Goal: Transaction & Acquisition: Purchase product/service

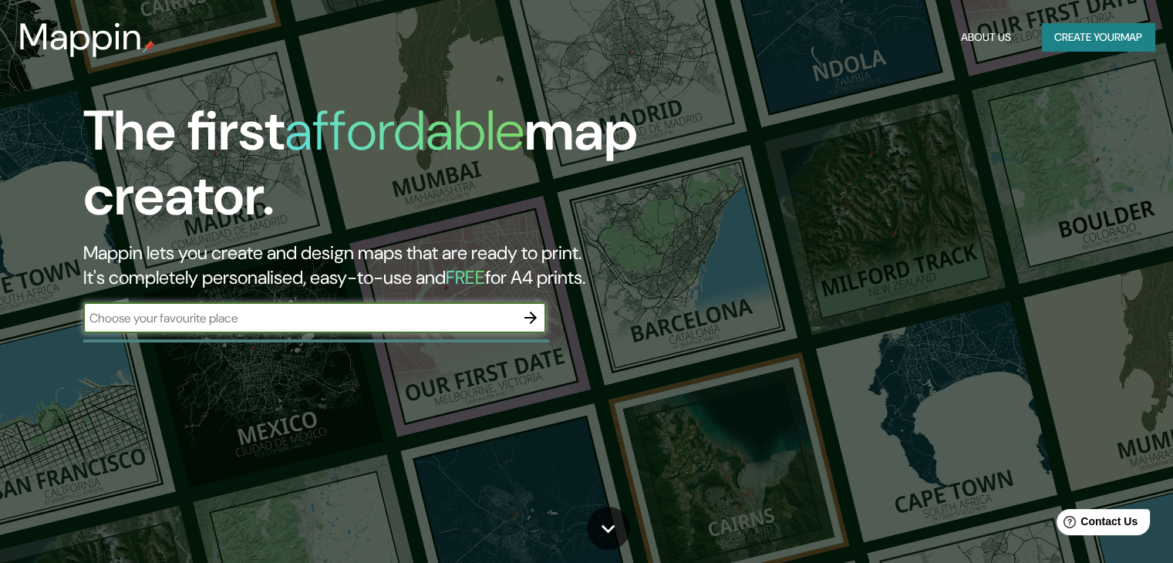
click at [330, 322] on input "text" at bounding box center [299, 318] width 432 height 18
drag, startPoint x: 251, startPoint y: 325, endPoint x: 107, endPoint y: 325, distance: 143.4
click at [107, 325] on input "[GEOGRAPHIC_DATA]" at bounding box center [299, 318] width 432 height 18
type input "R"
paste input "Palm Springs Animal Shelter"
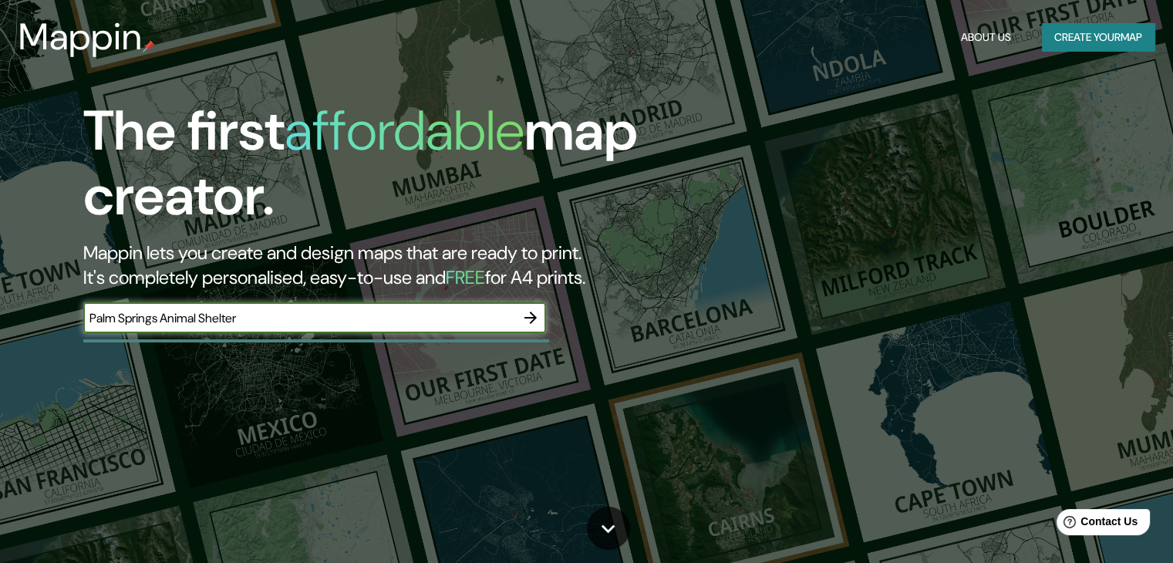
type input "Palm Springs Animal Shelter"
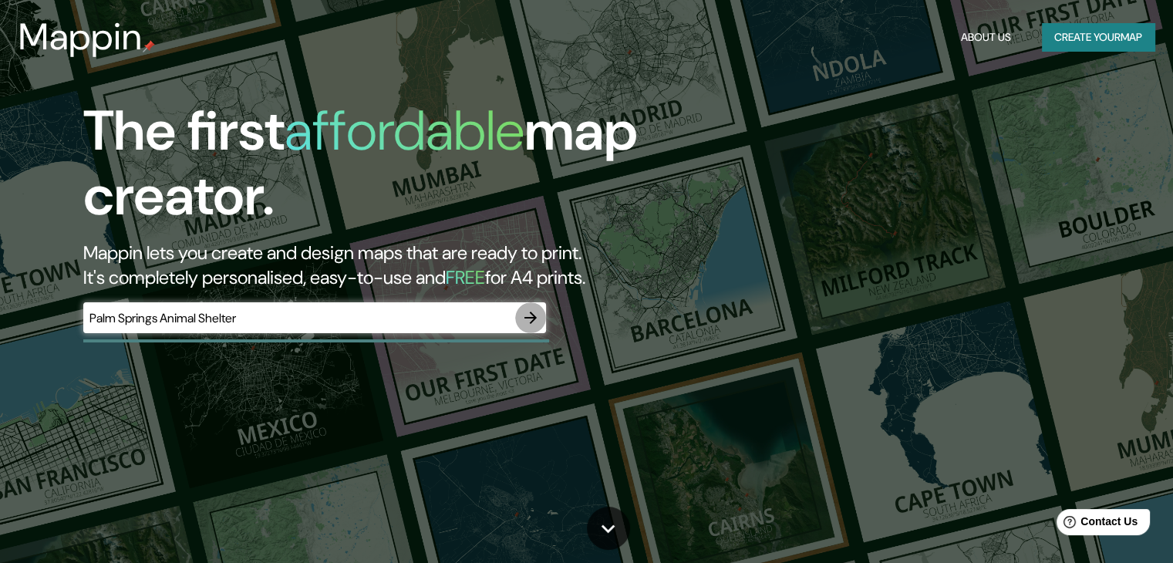
click at [533, 313] on icon "button" at bounding box center [530, 317] width 19 height 19
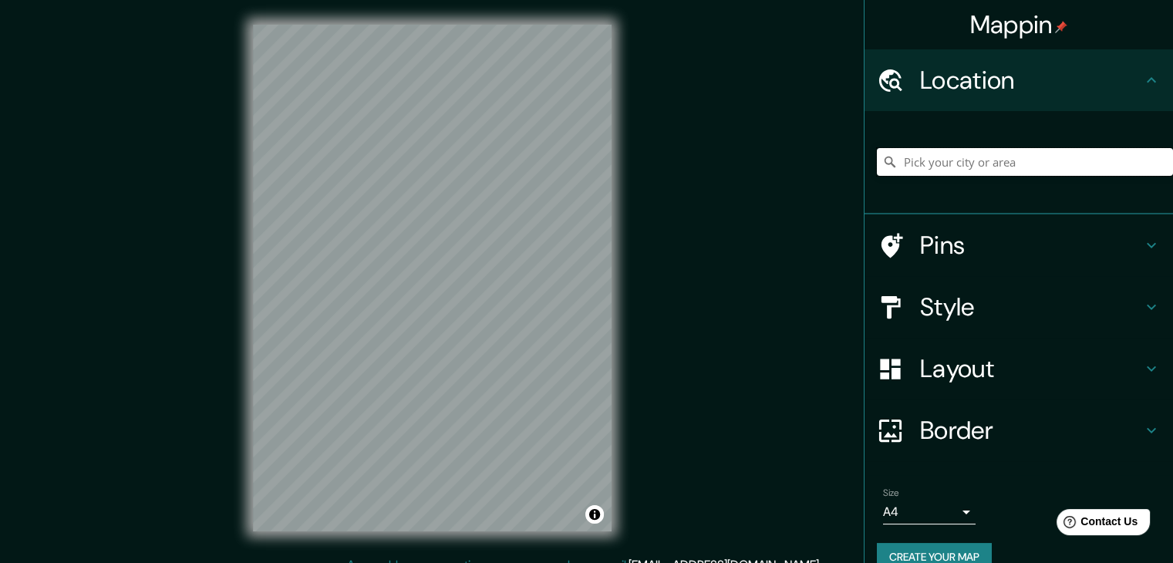
click at [976, 167] on input "Pick your city or area" at bounding box center [1025, 162] width 296 height 28
paste input "Palm Springs Animal Shelter"
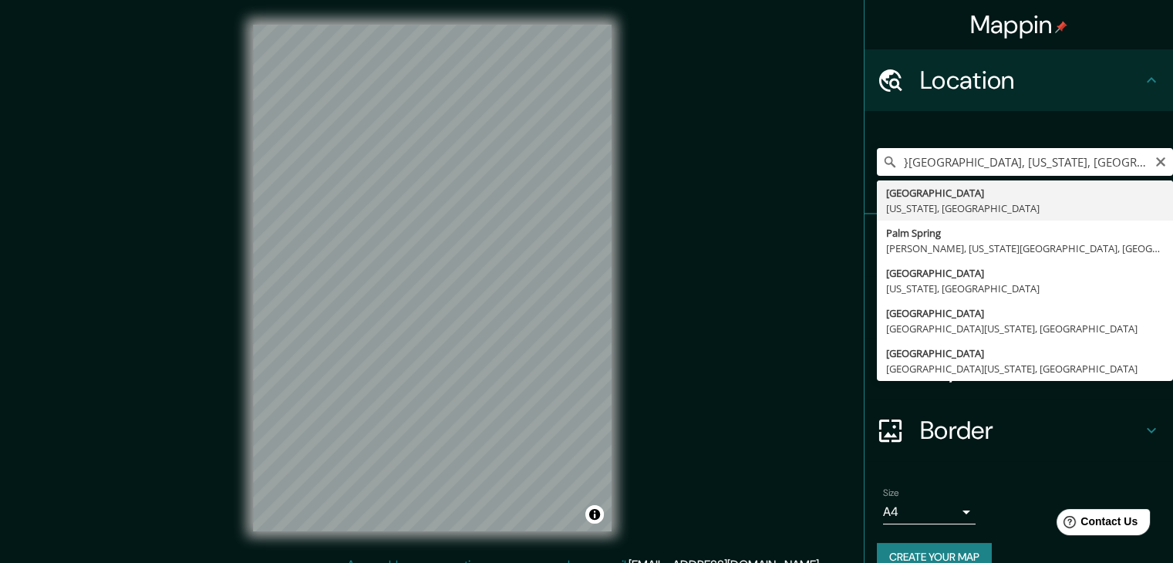
type input "[GEOGRAPHIC_DATA], [US_STATE], [GEOGRAPHIC_DATA]"
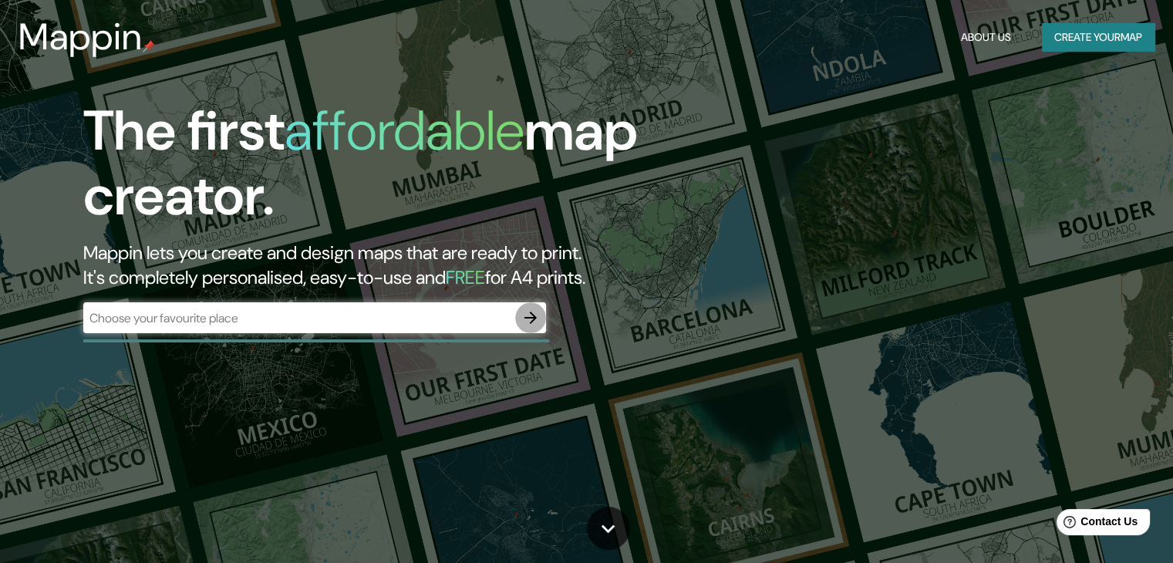
click at [528, 319] on icon "button" at bounding box center [530, 317] width 19 height 19
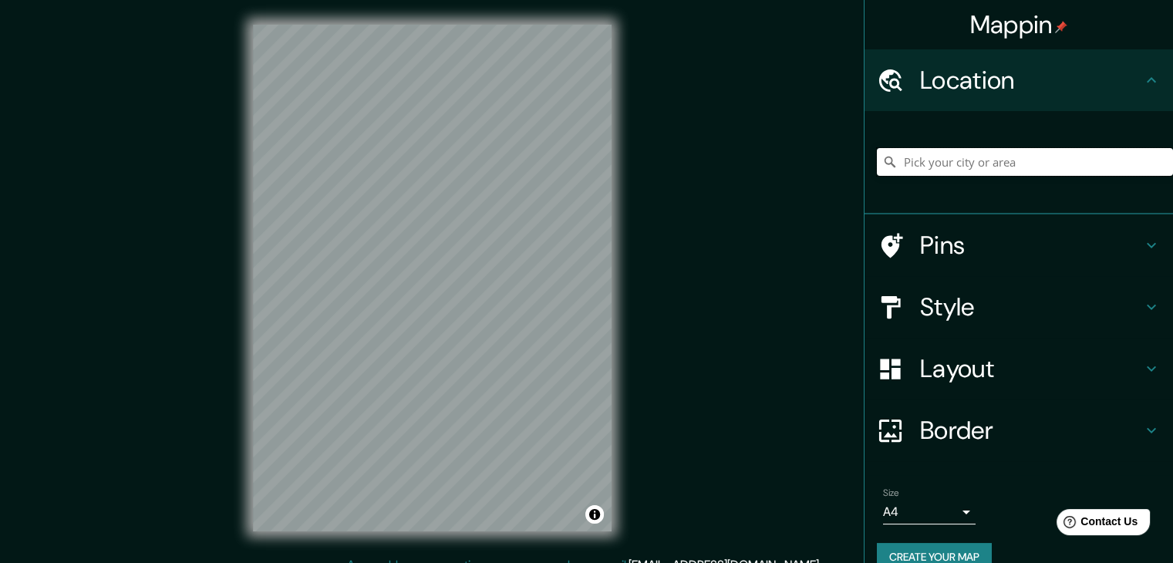
click at [996, 164] on input "Pick your city or area" at bounding box center [1025, 162] width 296 height 28
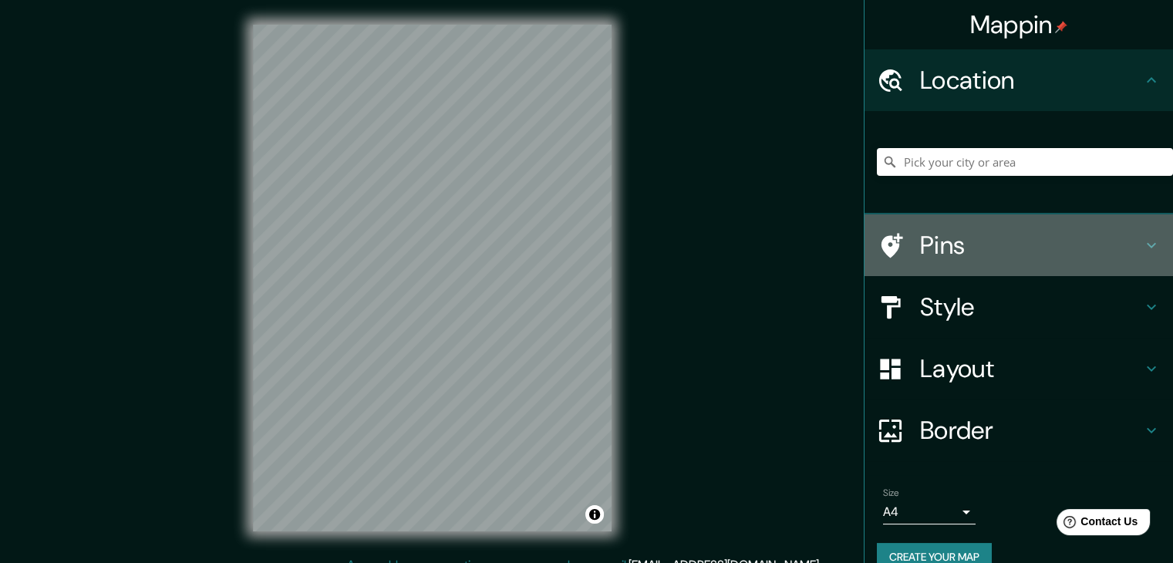
click at [1117, 231] on h4 "Pins" at bounding box center [1031, 245] width 222 height 31
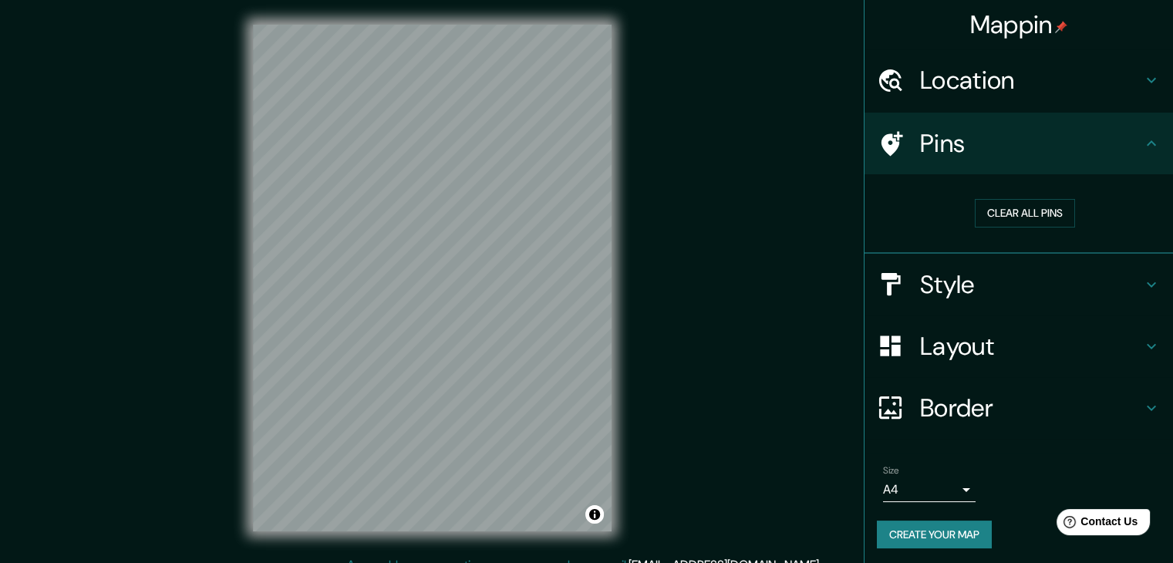
click at [1142, 79] on icon at bounding box center [1151, 80] width 19 height 19
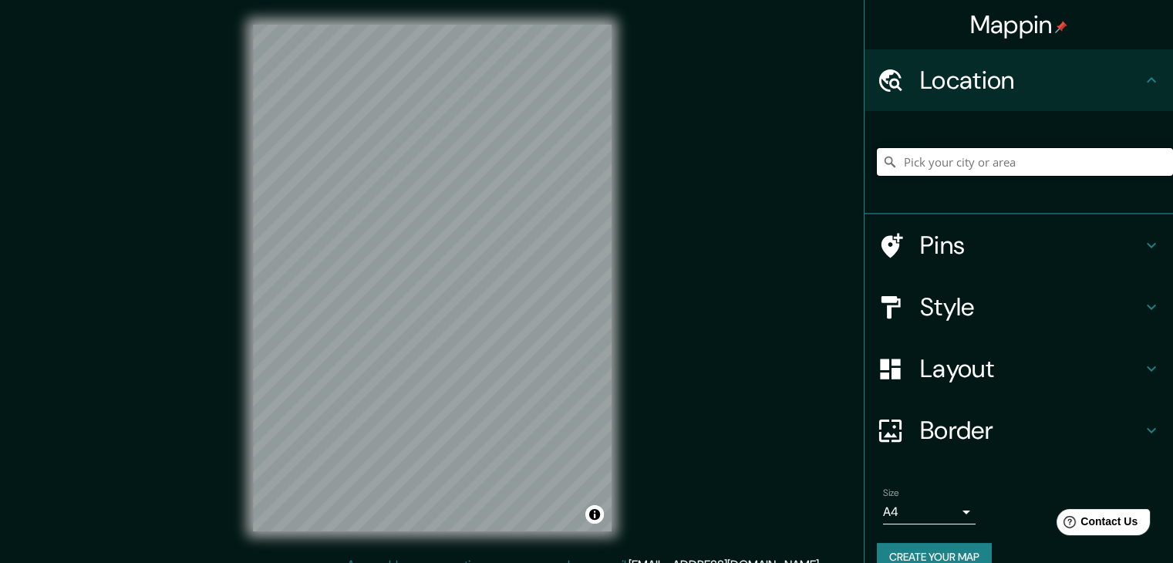
click at [975, 158] on input "Pick your city or area" at bounding box center [1025, 162] width 296 height 28
paste input "Palm Springs Animal Shelter"
type input "[GEOGRAPHIC_DATA], [US_STATE], [GEOGRAPHIC_DATA]"
click at [619, 337] on div "© Mapbox © OpenStreetMap Improve this map" at bounding box center [432, 278] width 408 height 556
click at [1142, 238] on icon at bounding box center [1151, 245] width 19 height 19
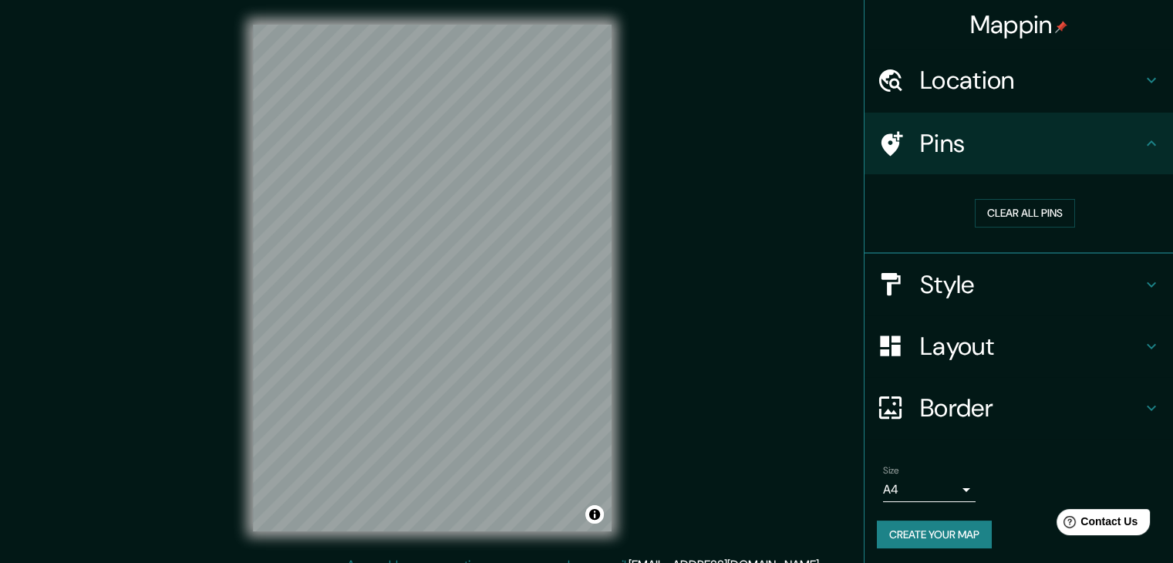
click at [1146, 281] on icon at bounding box center [1151, 284] width 19 height 19
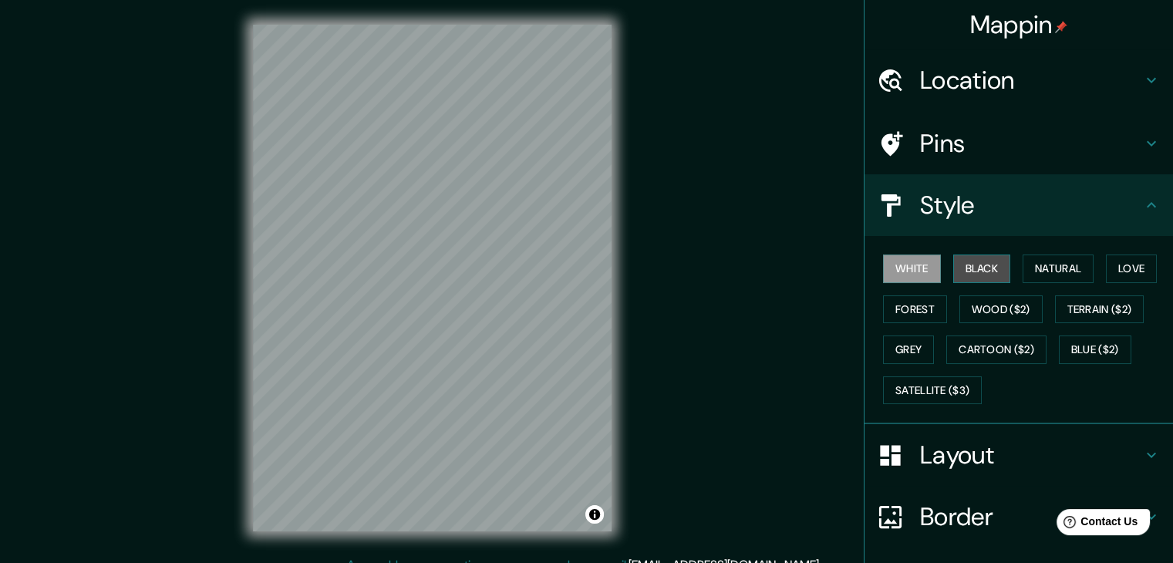
click at [953, 260] on button "Black" at bounding box center [982, 268] width 58 height 29
click at [975, 295] on button "Wood ($2)" at bounding box center [1000, 309] width 83 height 29
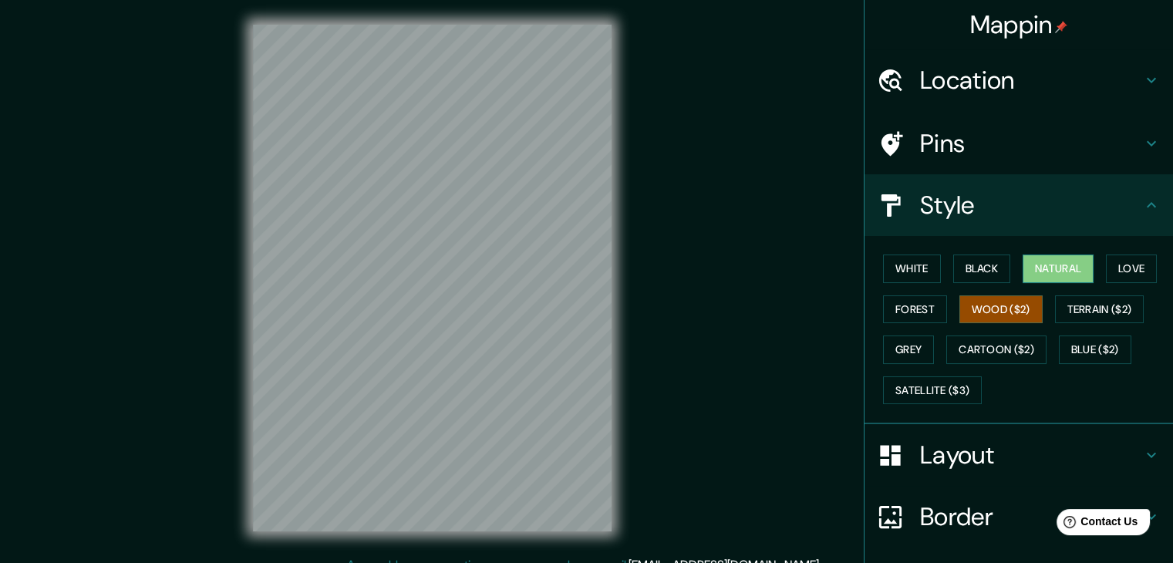
click at [1029, 275] on button "Natural" at bounding box center [1057, 268] width 71 height 29
click at [1106, 267] on button "Love" at bounding box center [1131, 268] width 51 height 29
click at [1039, 264] on button "Natural" at bounding box center [1057, 268] width 71 height 29
click at [981, 261] on button "Black" at bounding box center [982, 268] width 58 height 29
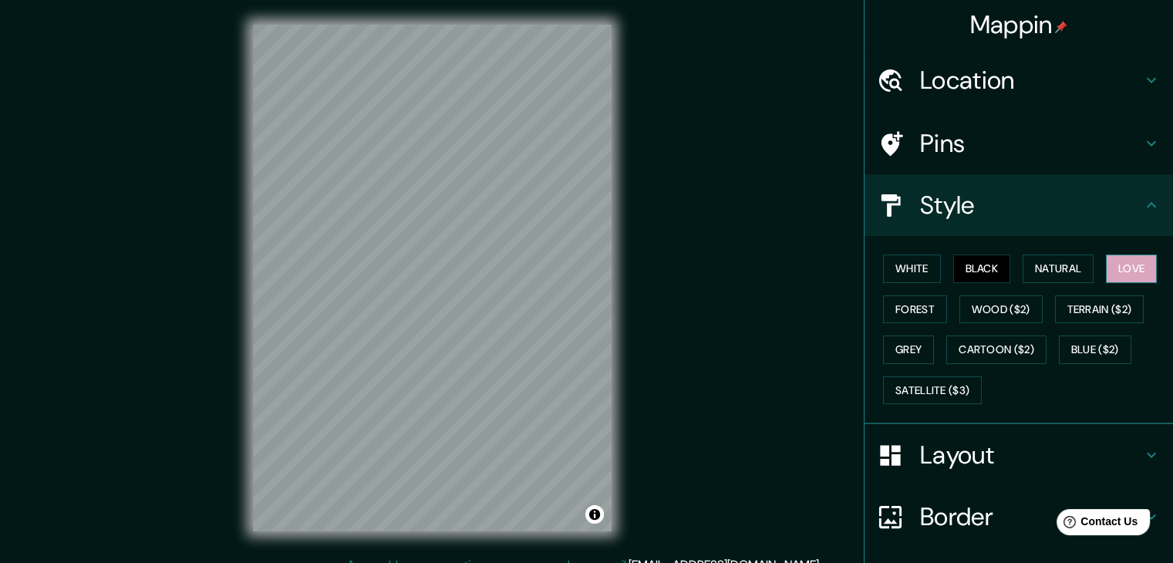
click at [1115, 263] on button "Love" at bounding box center [1131, 268] width 51 height 29
click at [1045, 267] on button "Natural" at bounding box center [1057, 268] width 71 height 29
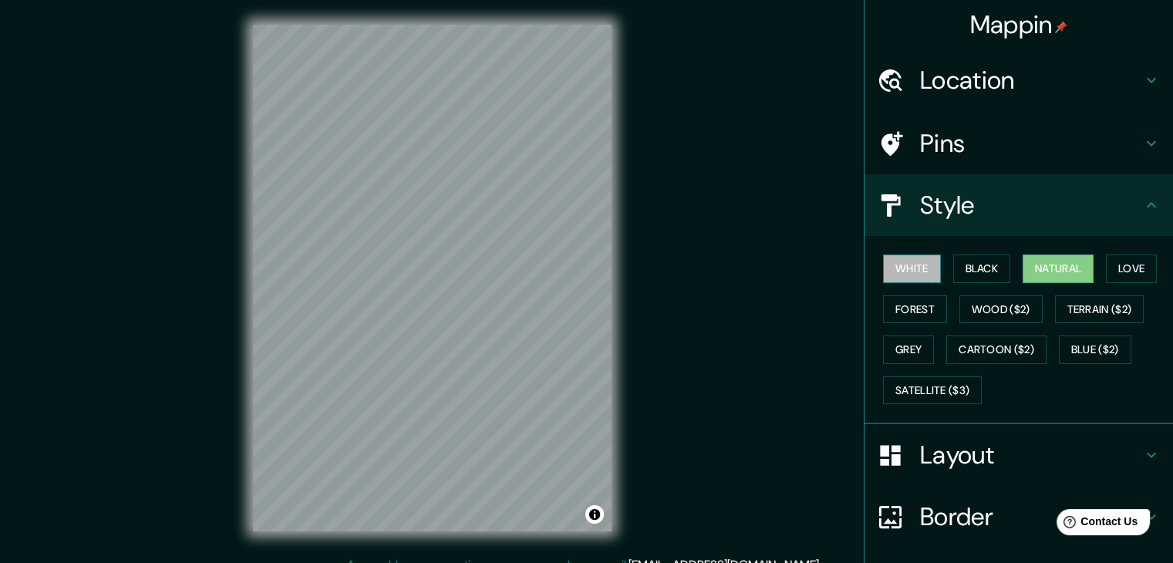
click at [914, 266] on button "White" at bounding box center [912, 268] width 58 height 29
click at [958, 262] on button "Black" at bounding box center [982, 268] width 58 height 29
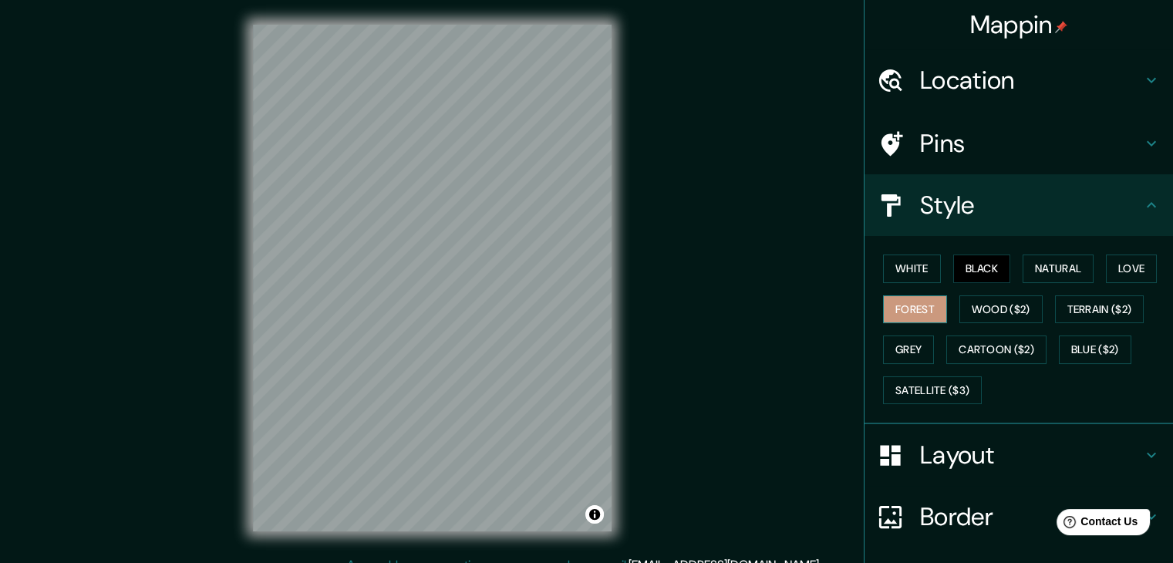
click at [923, 301] on button "Forest" at bounding box center [915, 309] width 64 height 29
click at [962, 303] on button "Wood ($2)" at bounding box center [1000, 309] width 83 height 29
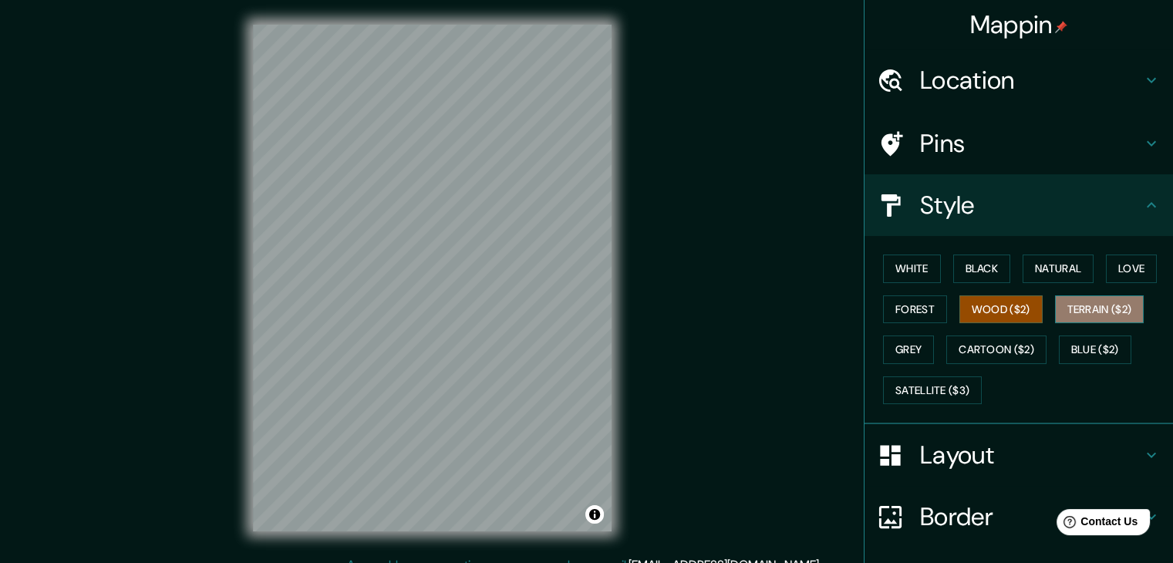
click at [1077, 300] on button "Terrain ($2)" at bounding box center [1099, 309] width 89 height 29
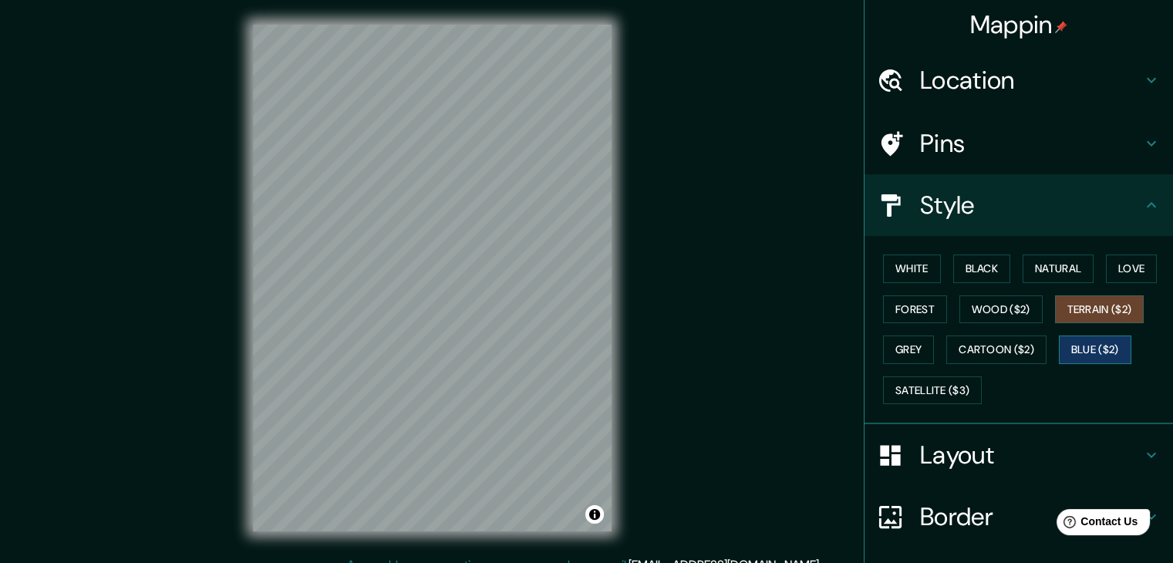
click at [1092, 345] on button "Blue ($2)" at bounding box center [1095, 349] width 72 height 29
click at [601, 514] on button "Toggle attribution" at bounding box center [594, 514] width 19 height 19
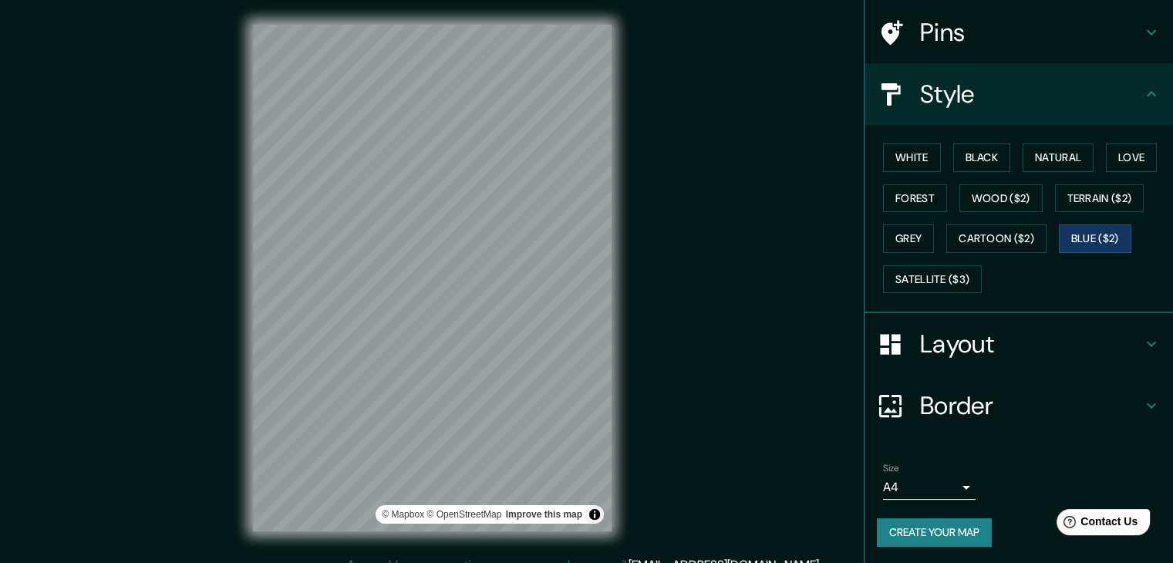
click at [1095, 352] on h4 "Layout" at bounding box center [1031, 343] width 222 height 31
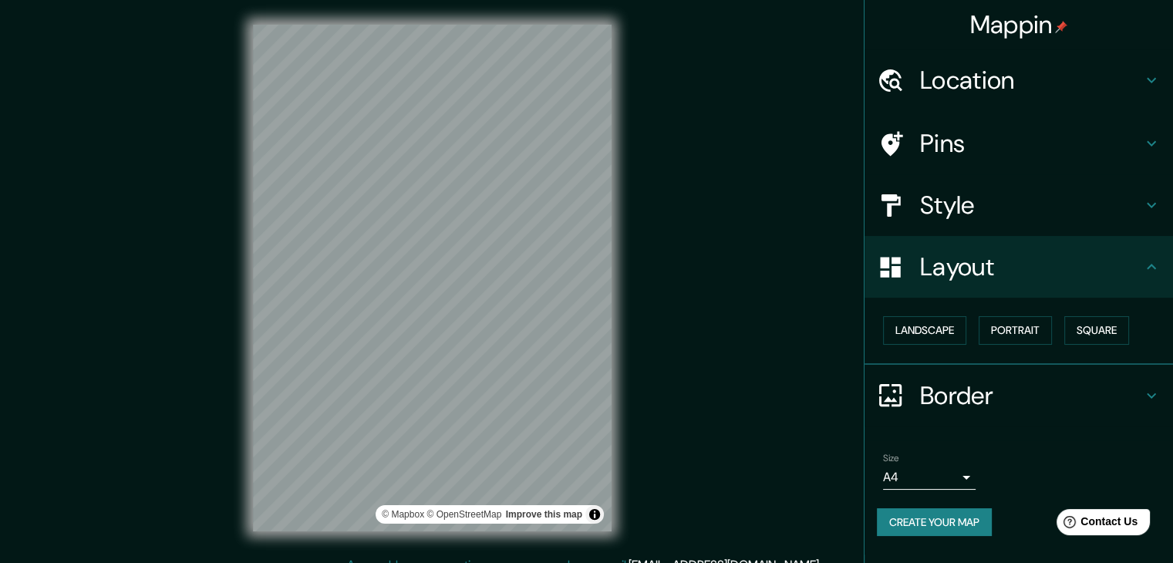
drag, startPoint x: 977, startPoint y: 485, endPoint x: 960, endPoint y: 481, distance: 17.4
click at [976, 485] on div "Size A4 single" at bounding box center [1019, 470] width 284 height 49
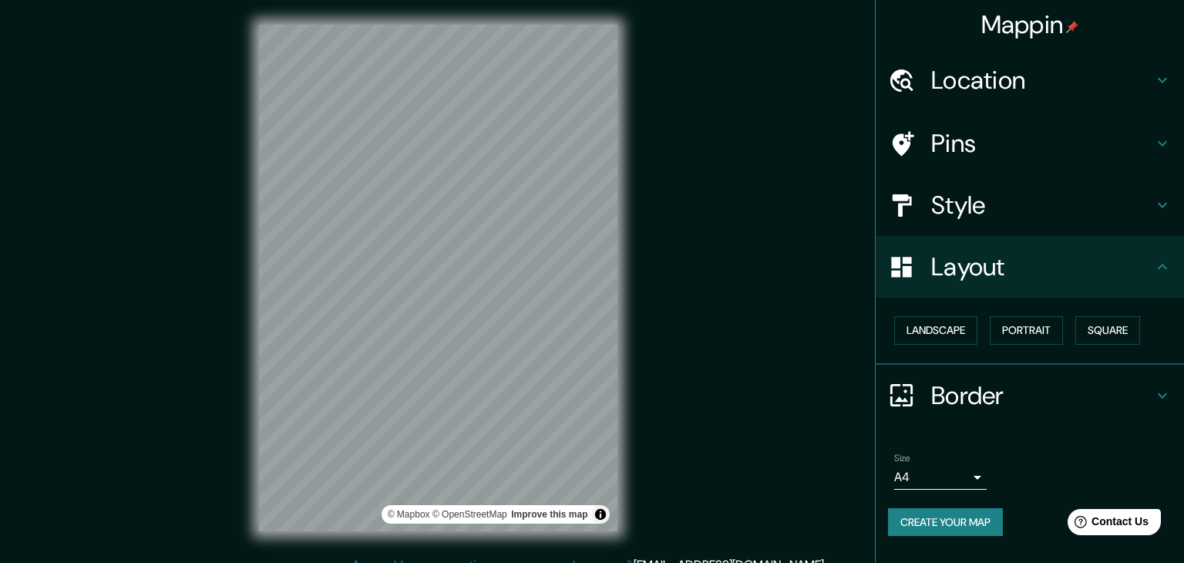
click at [957, 479] on body "Mappin Location Palm Springs, California, Estados Unidos Palm Springs Californi…" at bounding box center [592, 281] width 1184 height 563
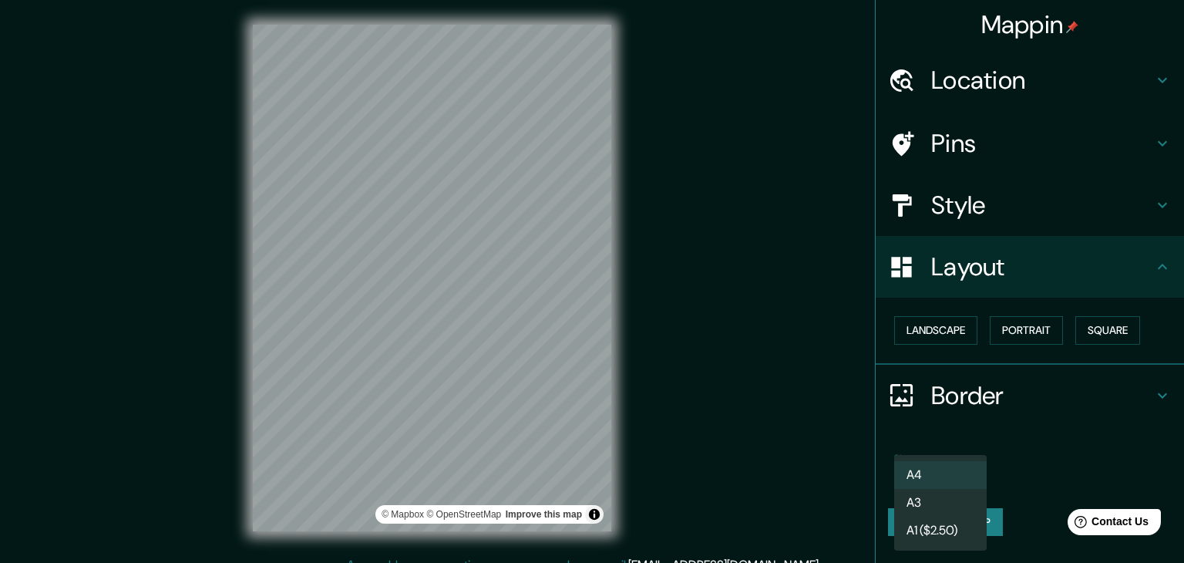
click at [948, 504] on li "A3" at bounding box center [940, 503] width 93 height 28
type input "a4"
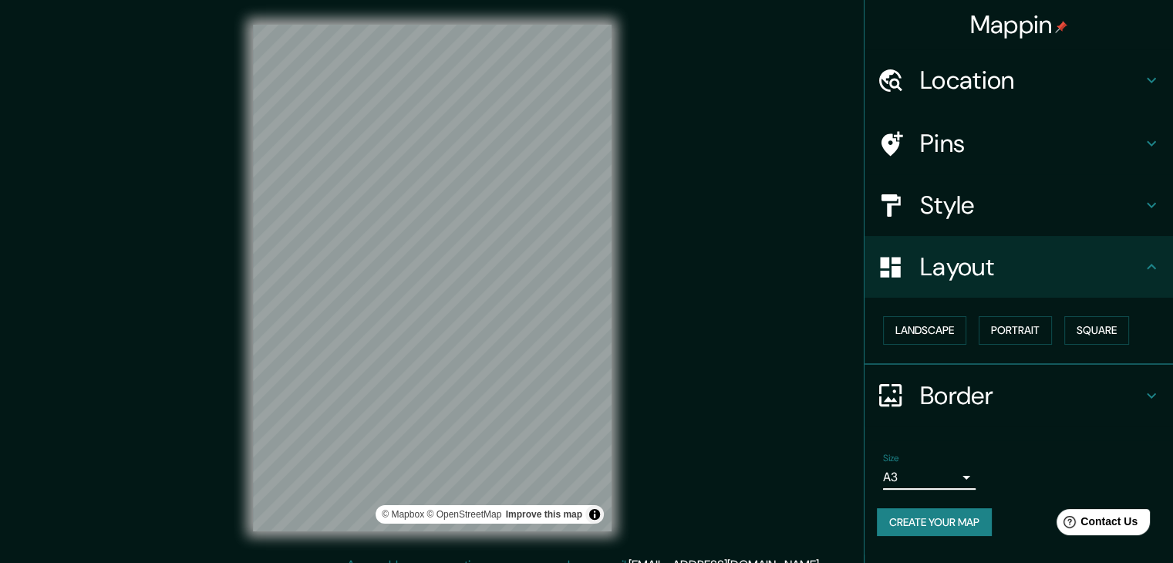
click at [1011, 408] on h4 "Border" at bounding box center [1031, 395] width 222 height 31
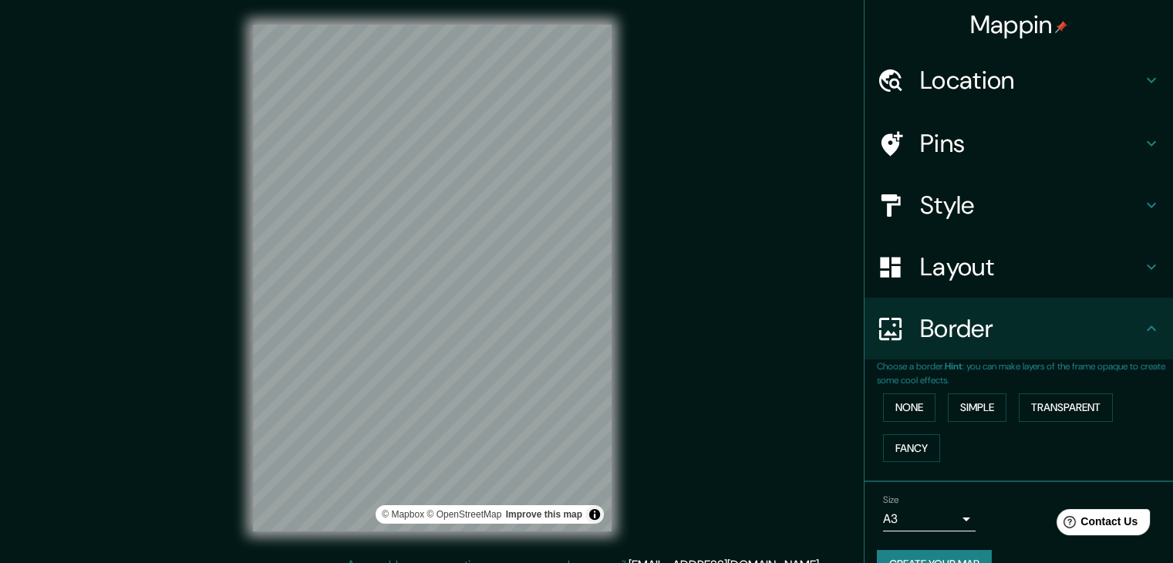
click at [1130, 204] on div "Style" at bounding box center [1018, 205] width 308 height 62
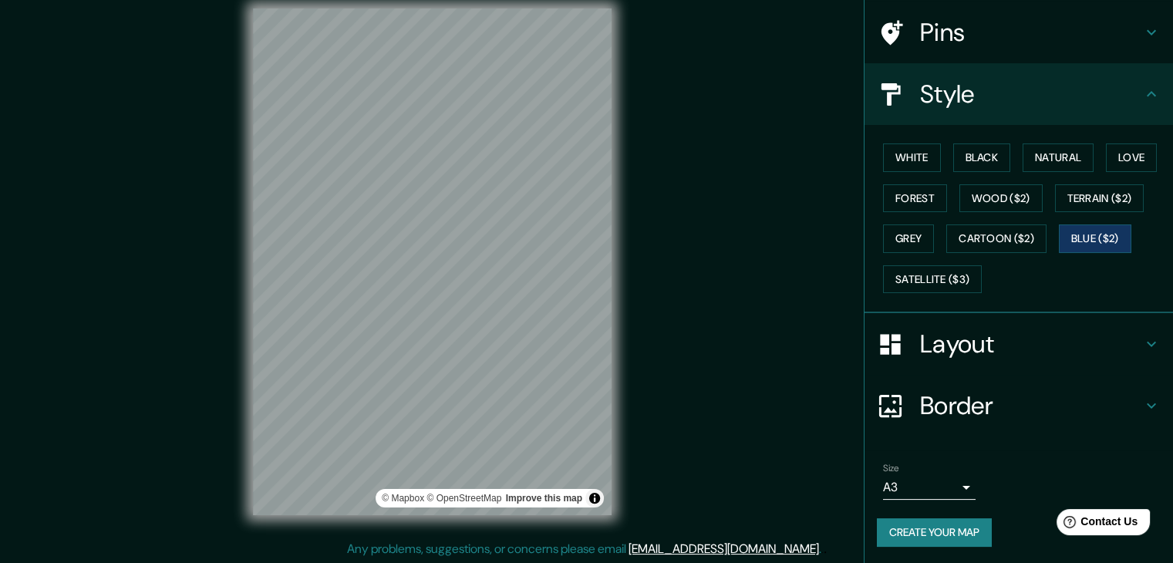
scroll to position [18, 0]
